Goal: Information Seeking & Learning: Learn about a topic

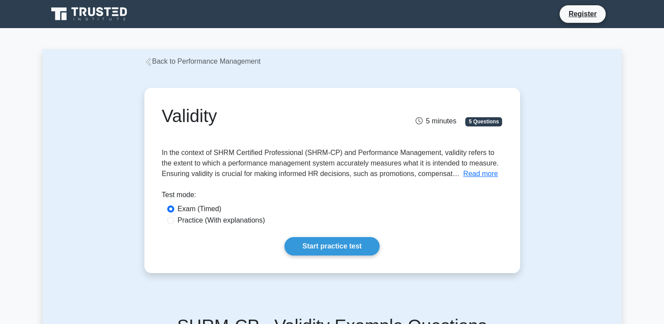
click at [185, 61] on link "Back to Performance Management" at bounding box center [202, 61] width 116 height 7
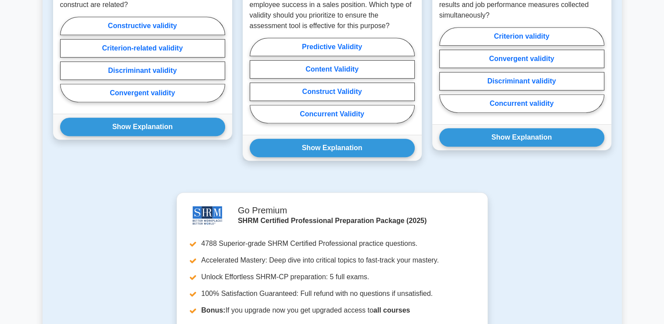
scroll to position [417, 0]
